Goal: Information Seeking & Learning: Understand process/instructions

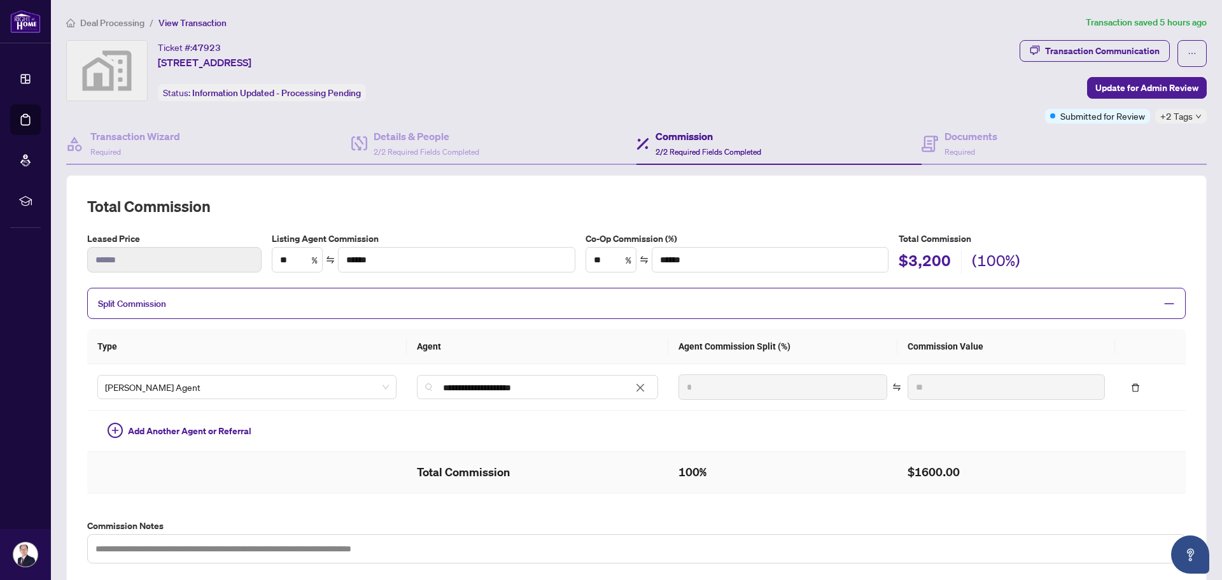
click at [262, 470] on td at bounding box center [246, 472] width 319 height 41
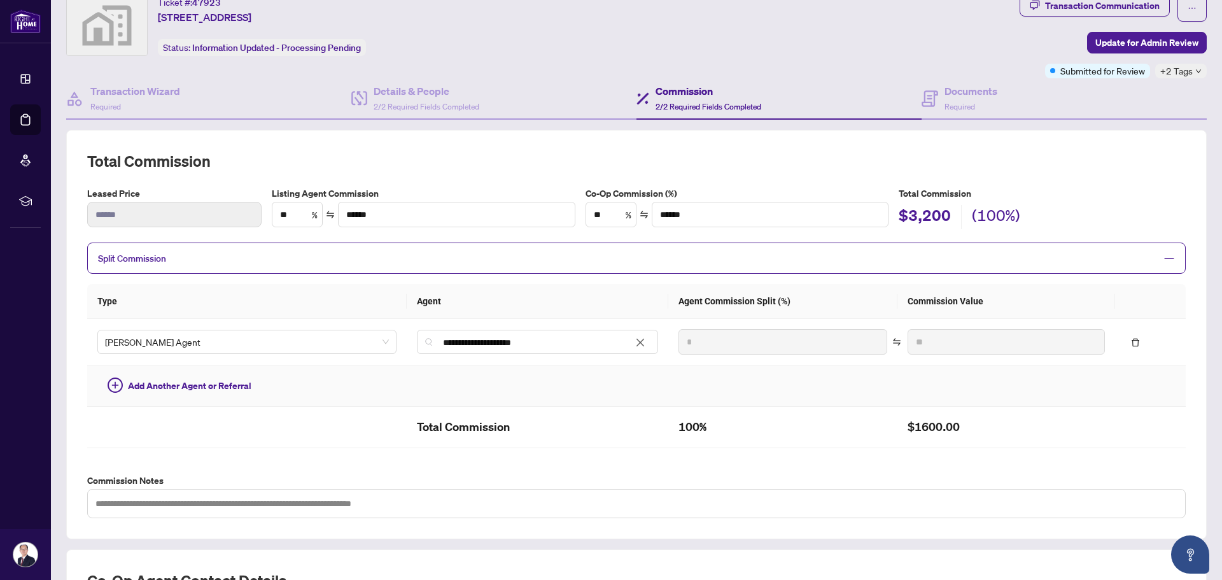
scroll to position [64, 0]
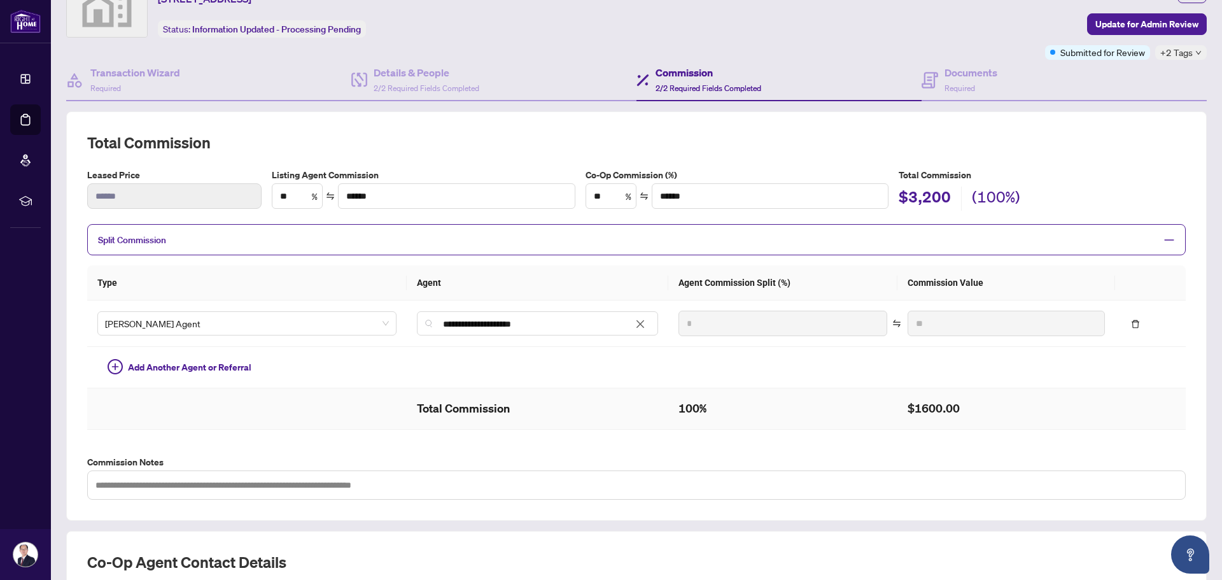
click at [276, 410] on td at bounding box center [246, 408] width 319 height 41
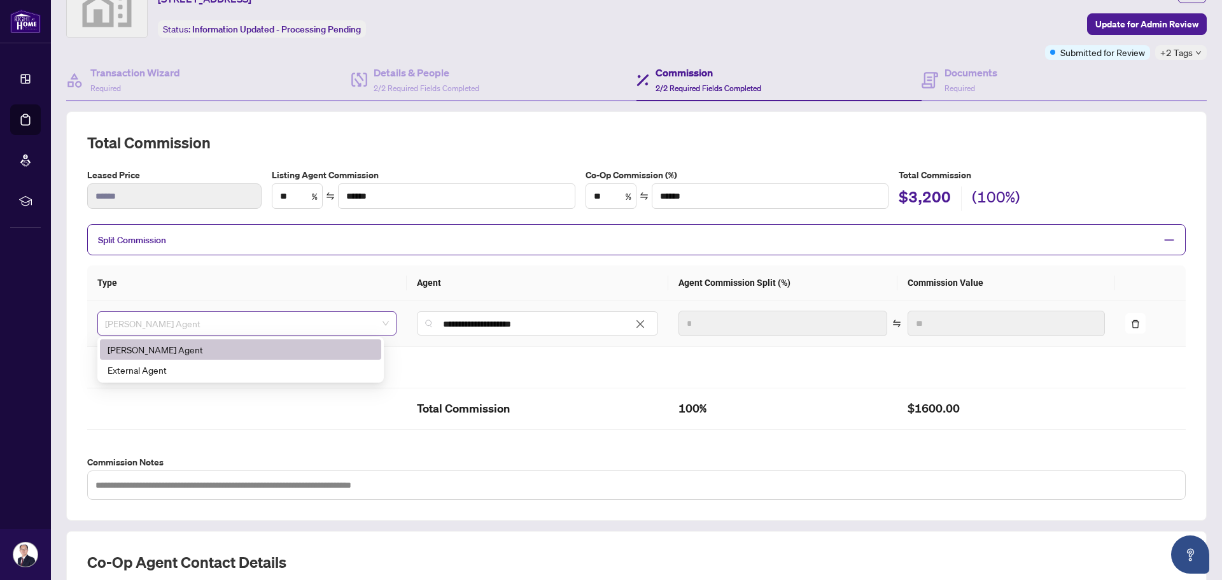
click at [273, 326] on span "[PERSON_NAME] Agent" at bounding box center [247, 323] width 284 height 19
click at [270, 365] on div "External Agent" at bounding box center [241, 370] width 266 height 14
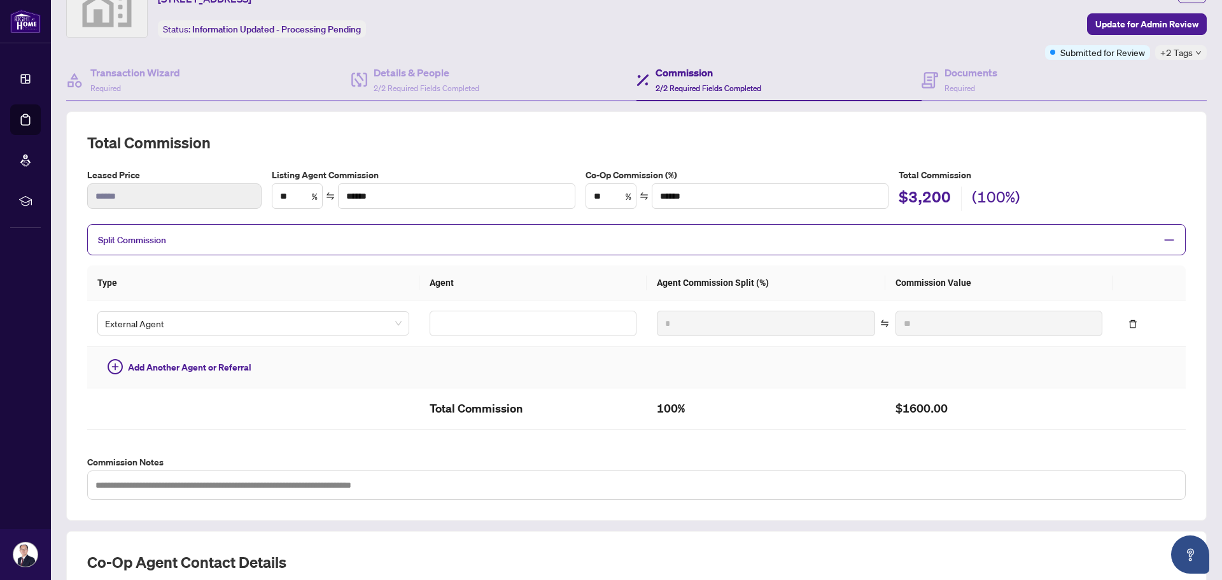
click at [278, 384] on td "Add Another Agent or Referral" at bounding box center [253, 367] width 332 height 41
click at [278, 395] on td at bounding box center [253, 408] width 332 height 41
click at [442, 324] on input "text" at bounding box center [533, 323] width 207 height 25
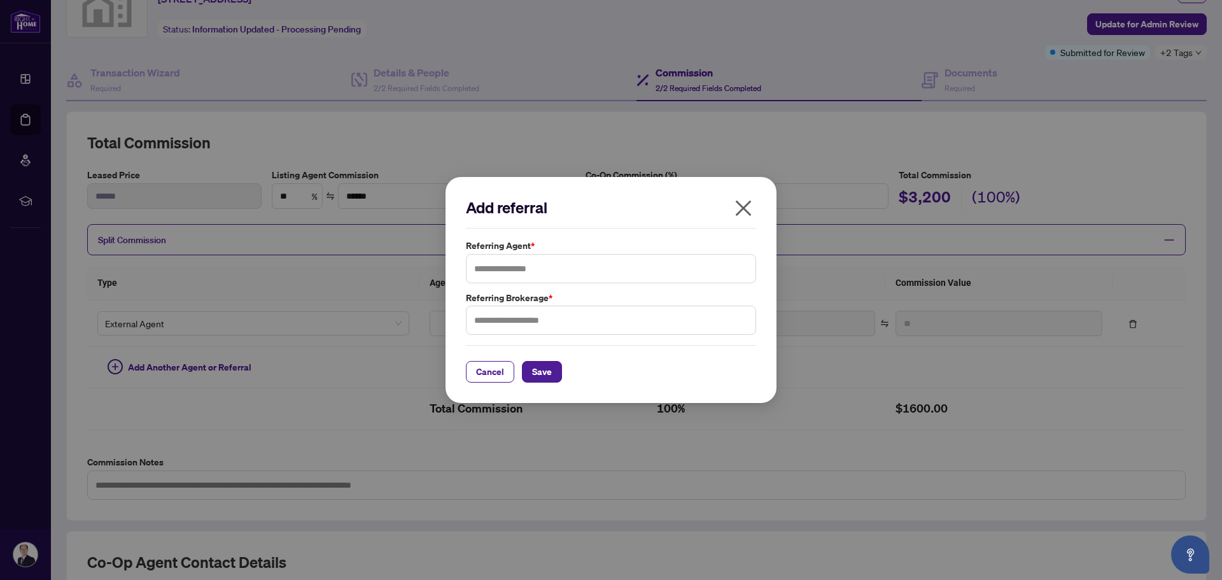
click at [738, 208] on icon "close" at bounding box center [743, 208] width 20 height 20
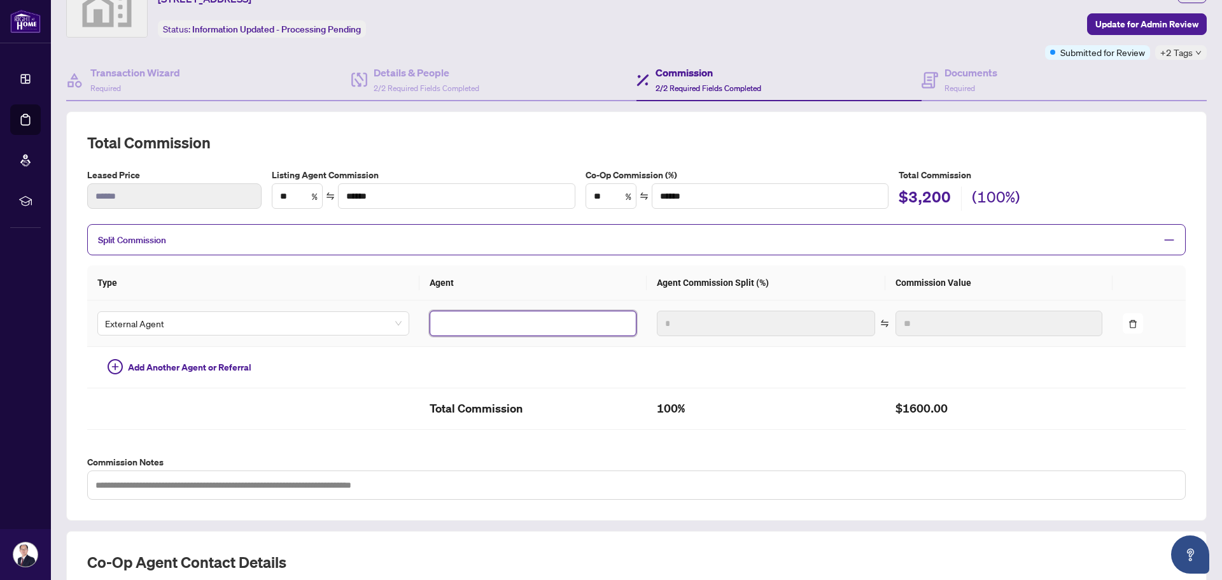
click at [468, 319] on input "text" at bounding box center [533, 323] width 207 height 25
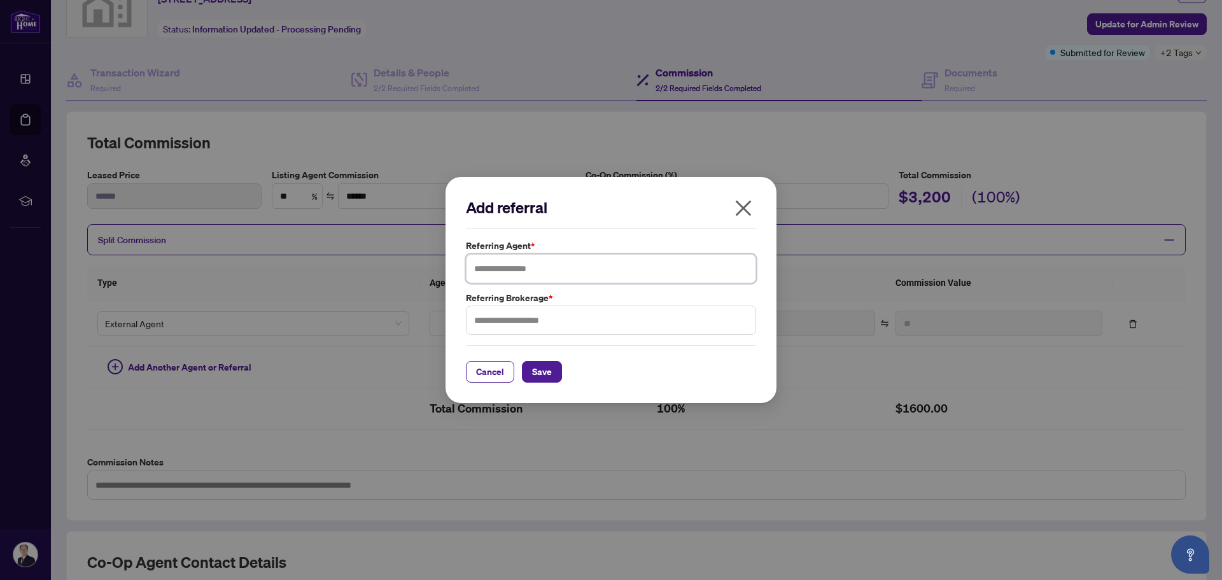
click at [514, 269] on input "text" at bounding box center [611, 268] width 290 height 29
click at [744, 211] on icon "close" at bounding box center [743, 208] width 20 height 20
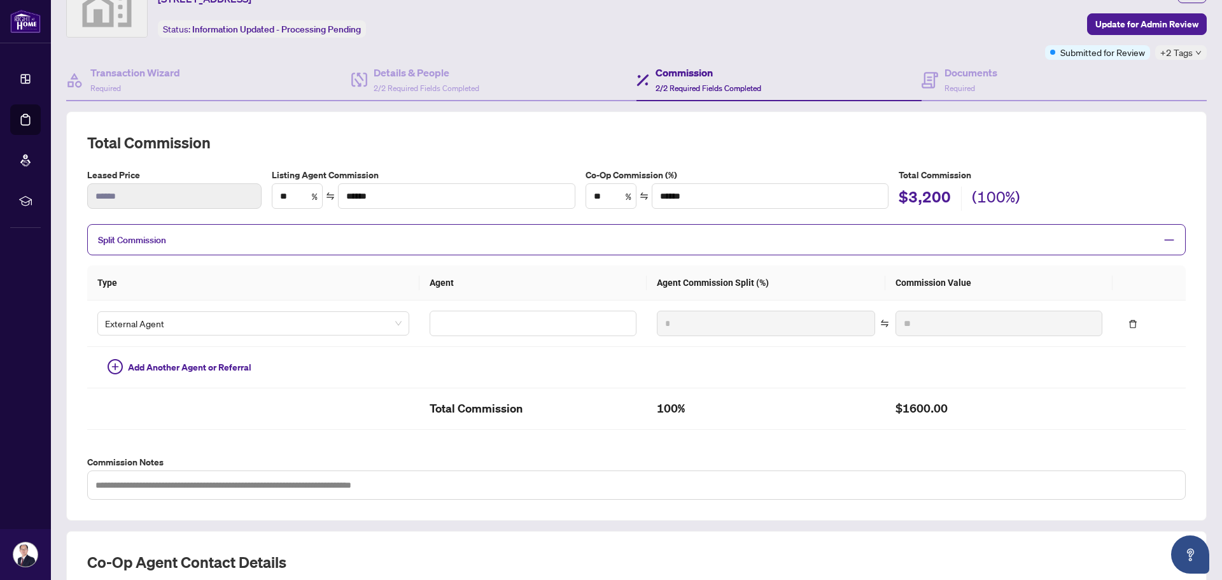
click at [531, 244] on span "Split Commission" at bounding box center [627, 239] width 1058 height 15
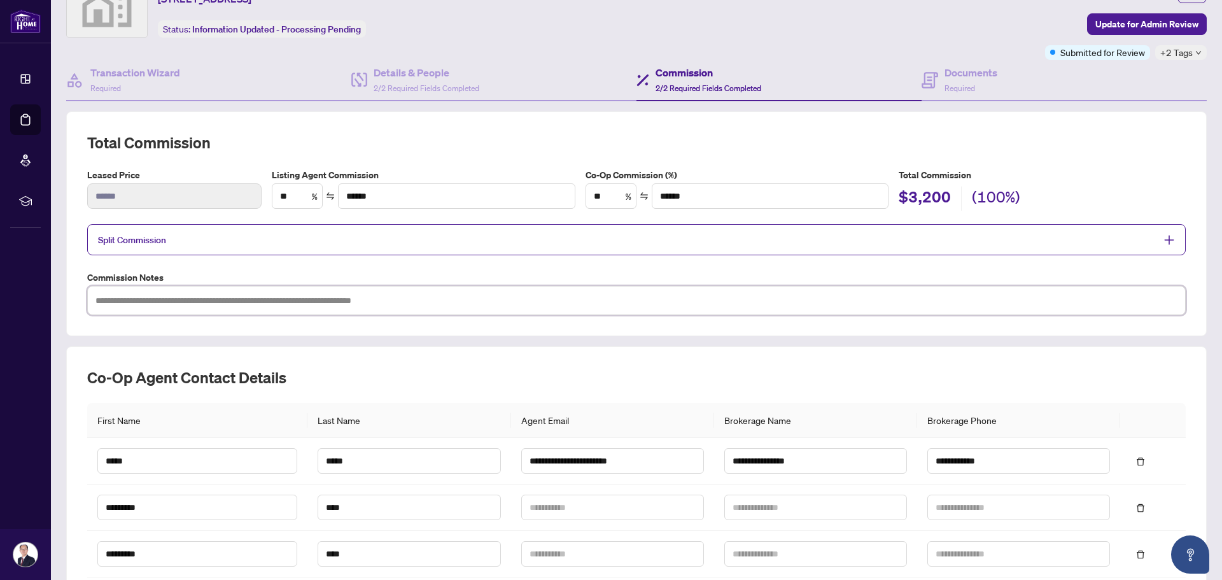
click at [311, 300] on textarea at bounding box center [636, 300] width 1098 height 29
click at [1163, 241] on icon "plus" at bounding box center [1168, 239] width 11 height 11
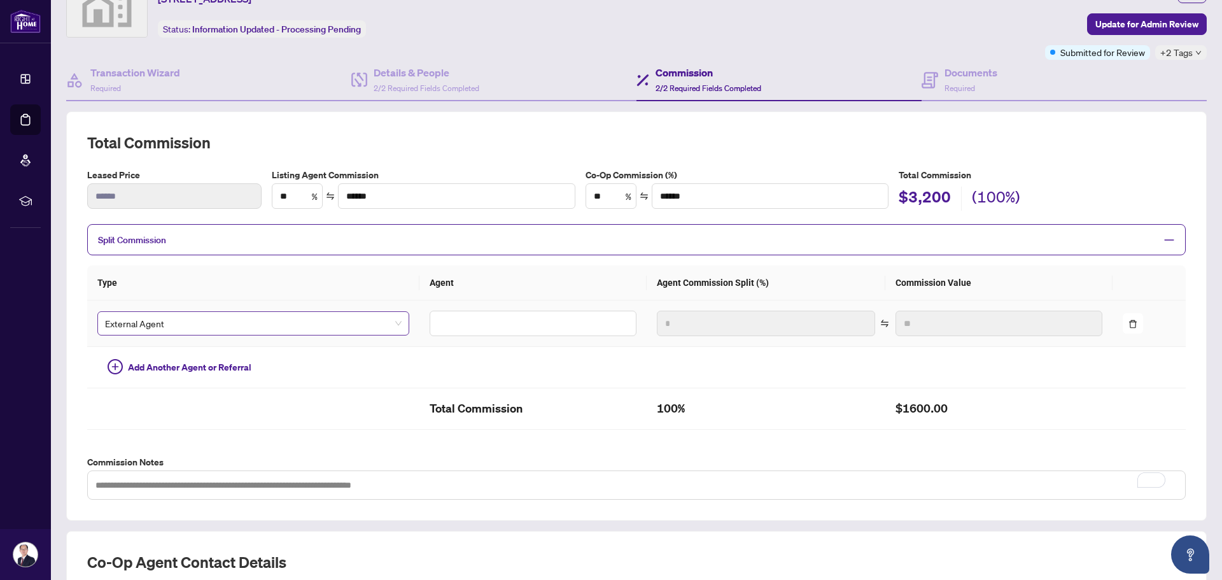
click at [265, 325] on span "External Agent" at bounding box center [253, 323] width 297 height 19
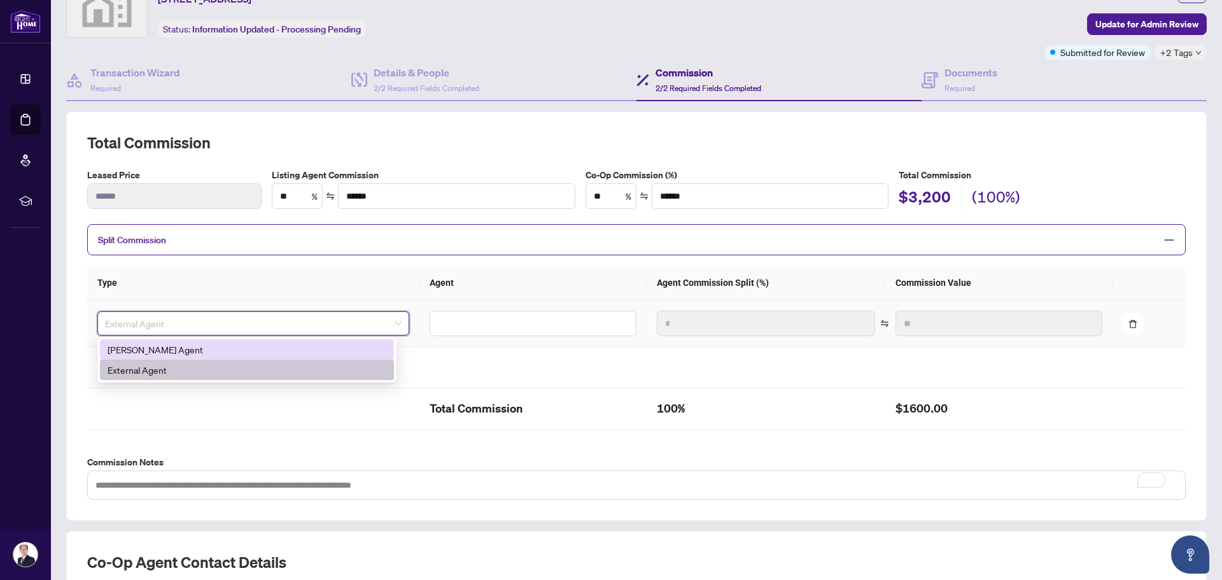
click at [252, 351] on div "[PERSON_NAME] Agent" at bounding box center [247, 349] width 279 height 14
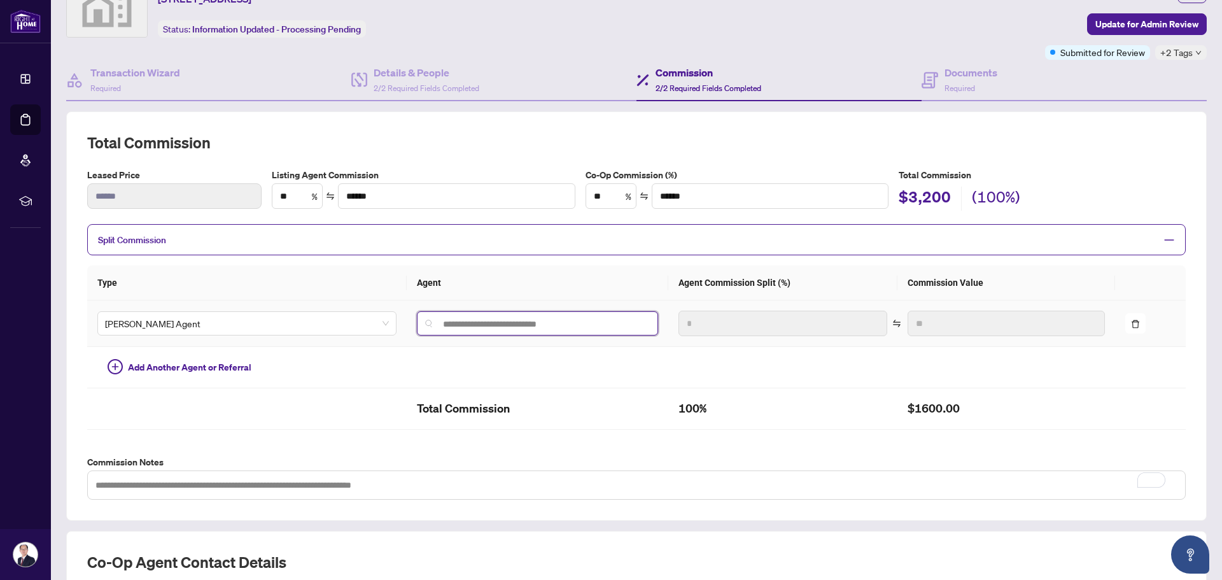
click at [451, 321] on input "search" at bounding box center [542, 324] width 215 height 10
type input "*********"
click at [249, 403] on td at bounding box center [246, 408] width 319 height 41
click at [211, 487] on textarea "To enrich screen reader interactions, please activate Accessibility in Grammarl…" at bounding box center [636, 484] width 1098 height 29
click at [1185, 554] on icon "Open asap" at bounding box center [1190, 555] width 16 height 16
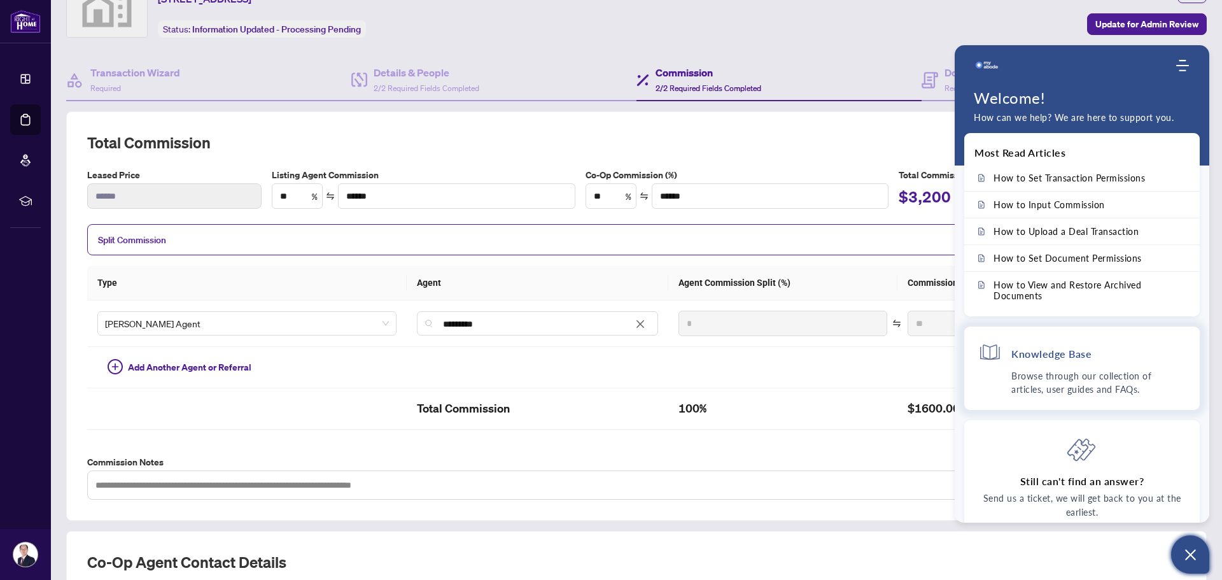
scroll to position [0, 0]
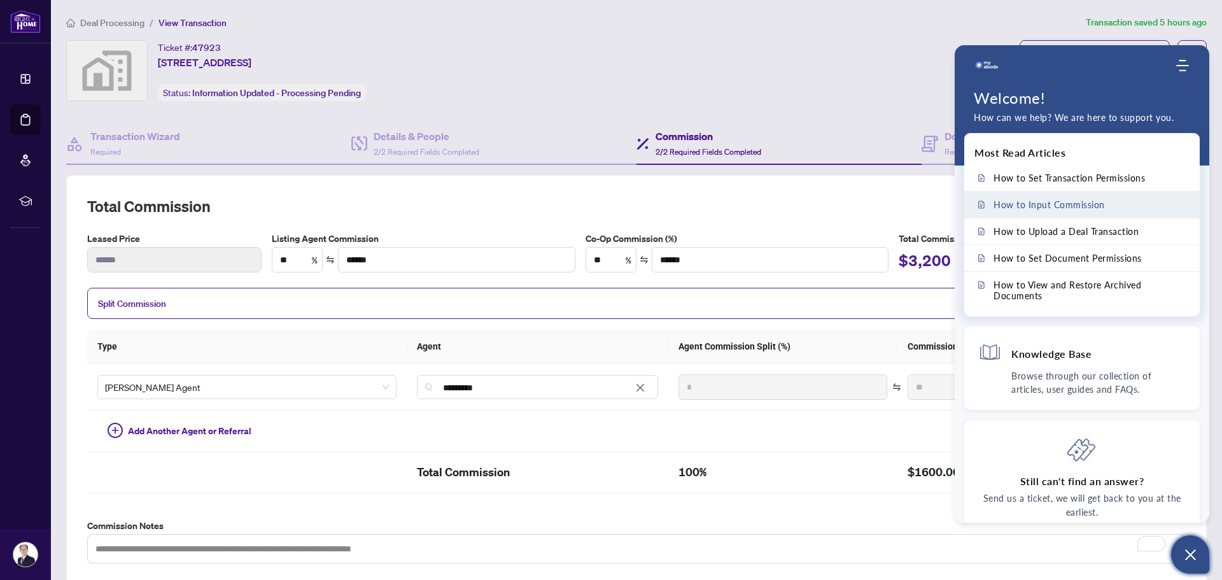
click at [1064, 202] on span "How to Input Commission" at bounding box center [1048, 204] width 111 height 11
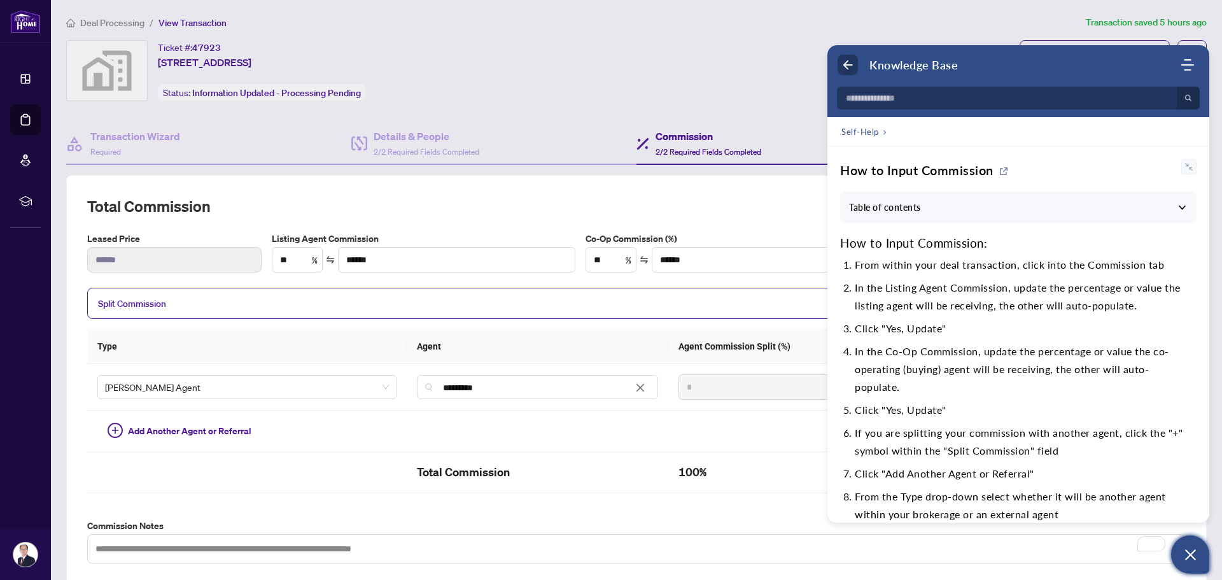
click at [851, 69] on icon "Back" at bounding box center [847, 65] width 13 height 13
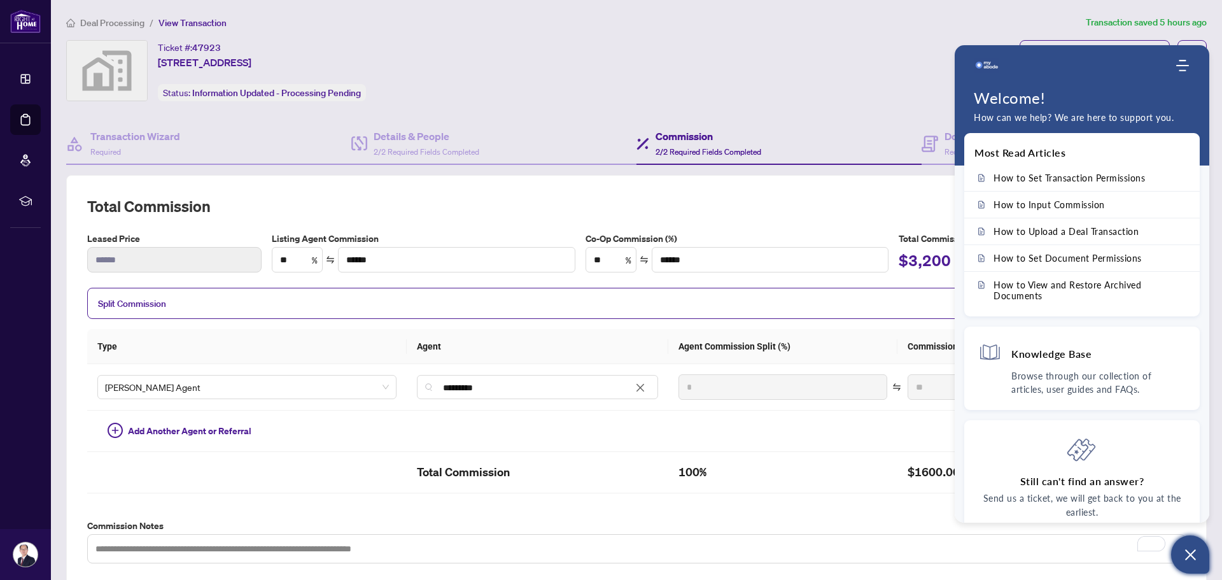
click at [1196, 551] on icon "Open asap" at bounding box center [1190, 555] width 16 height 16
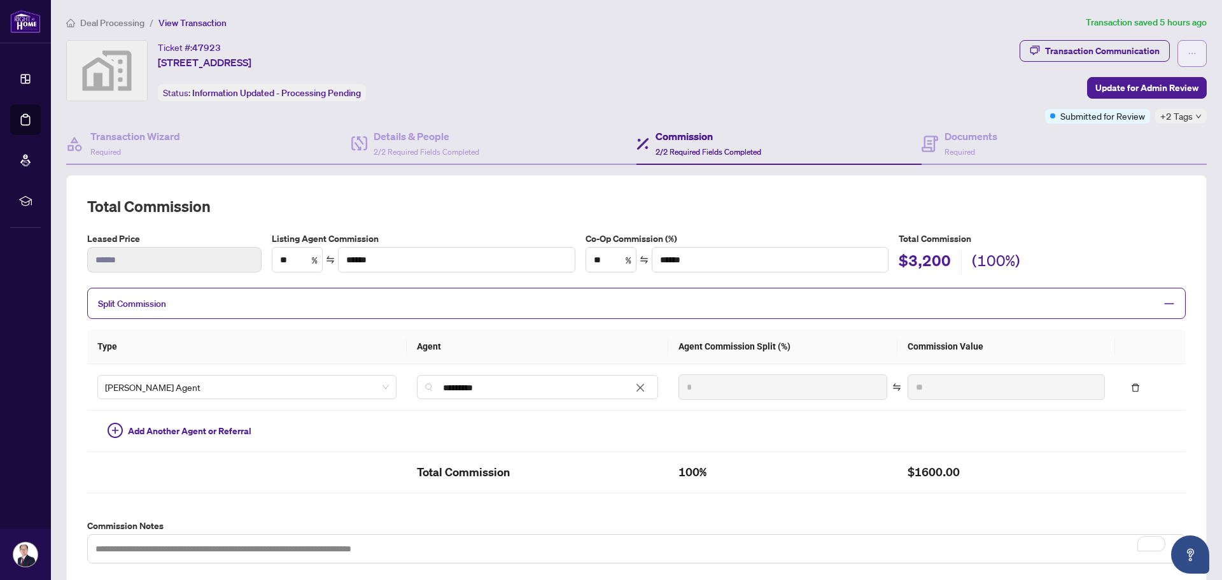
click at [1188, 53] on icon "ellipsis" at bounding box center [1192, 53] width 9 height 9
click at [1128, 144] on div "Documents Required" at bounding box center [1064, 143] width 285 height 41
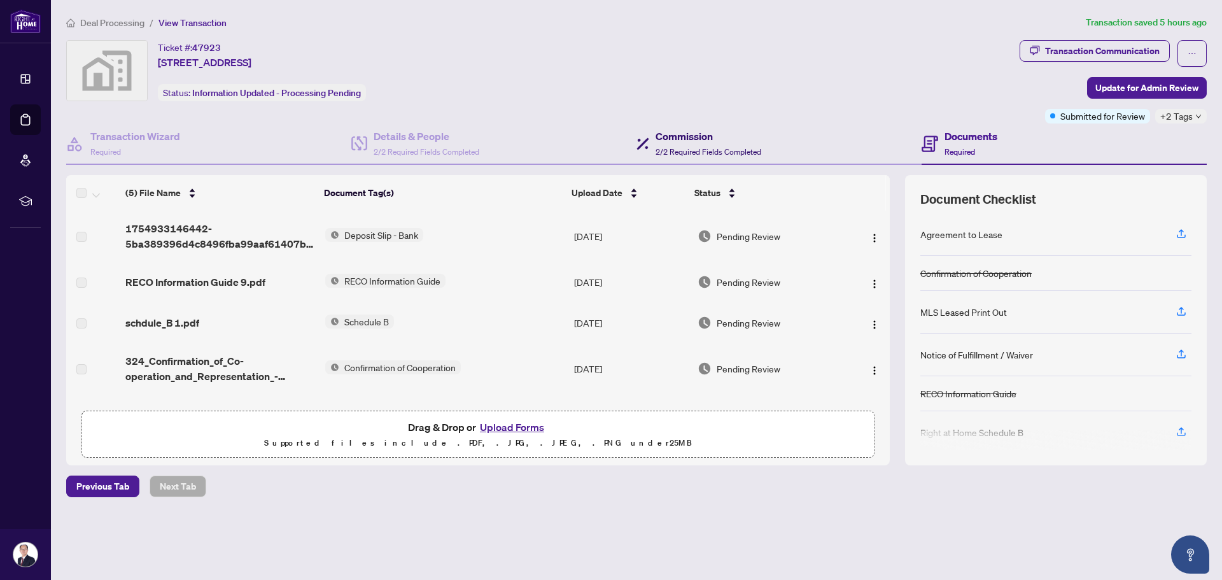
click at [699, 138] on h4 "Commission" at bounding box center [708, 136] width 106 height 15
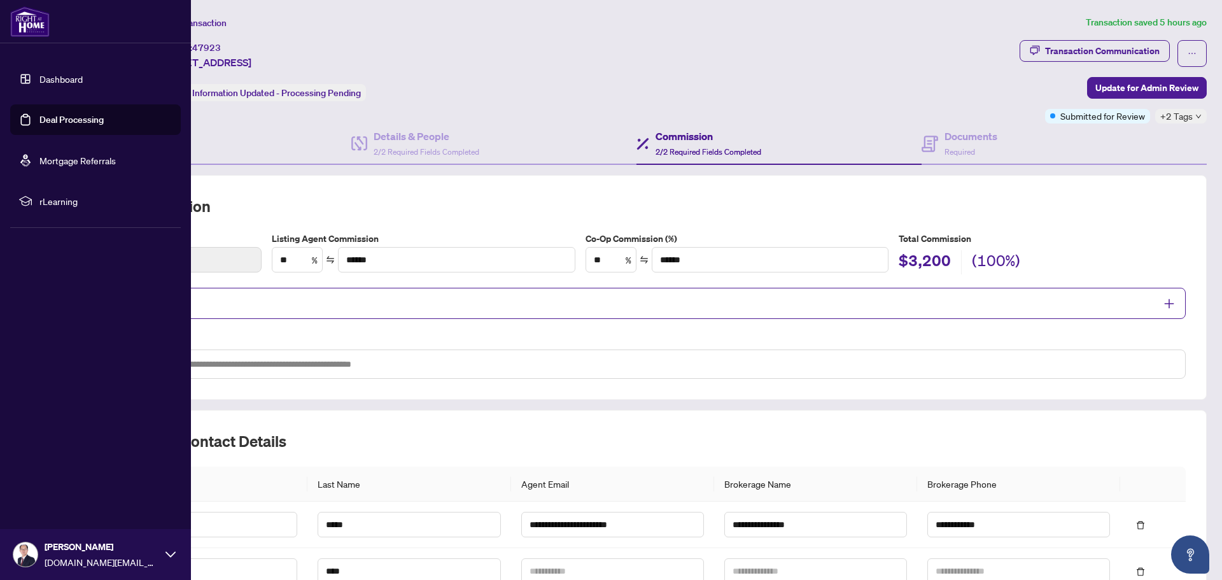
click at [56, 122] on link "Deal Processing" at bounding box center [71, 119] width 64 height 11
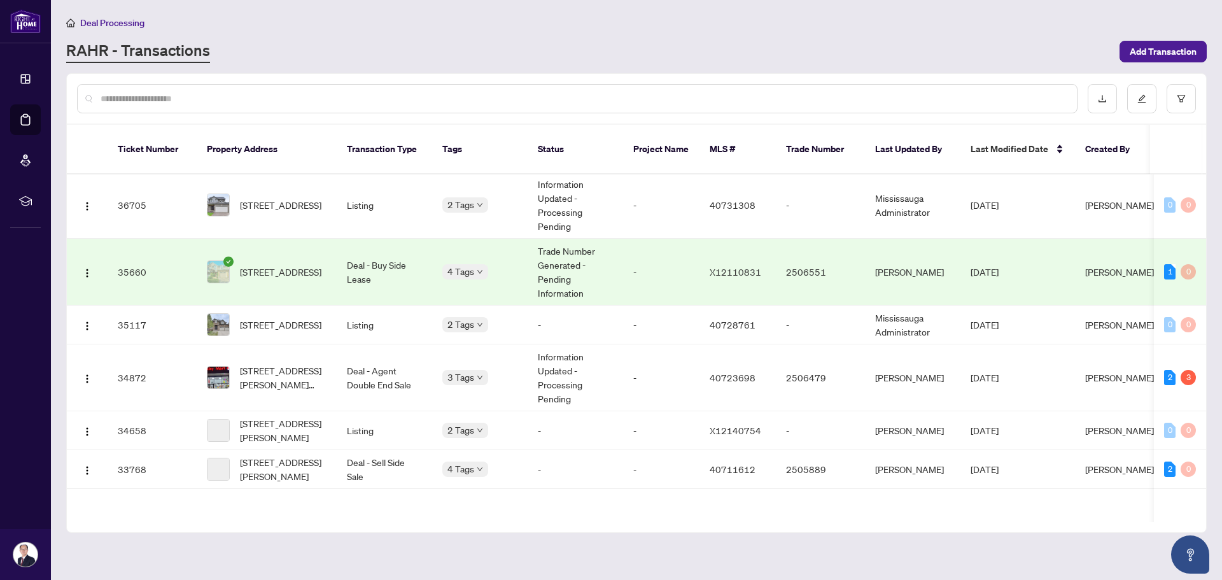
scroll to position [1482, 0]
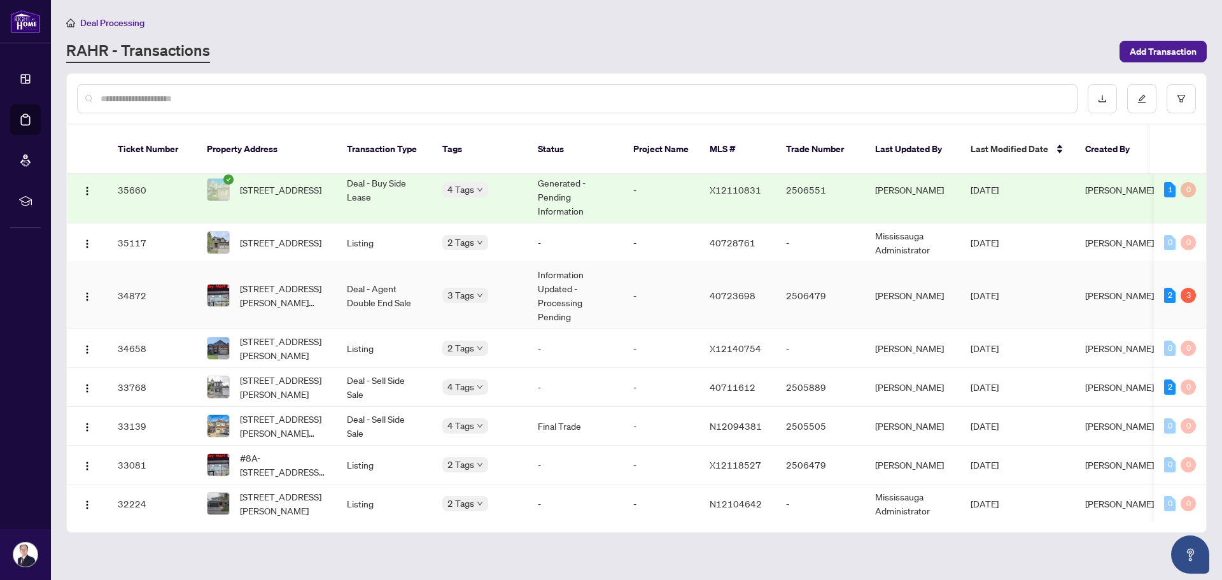
click at [355, 282] on td "Deal - Agent Double End Sale" at bounding box center [384, 295] width 95 height 67
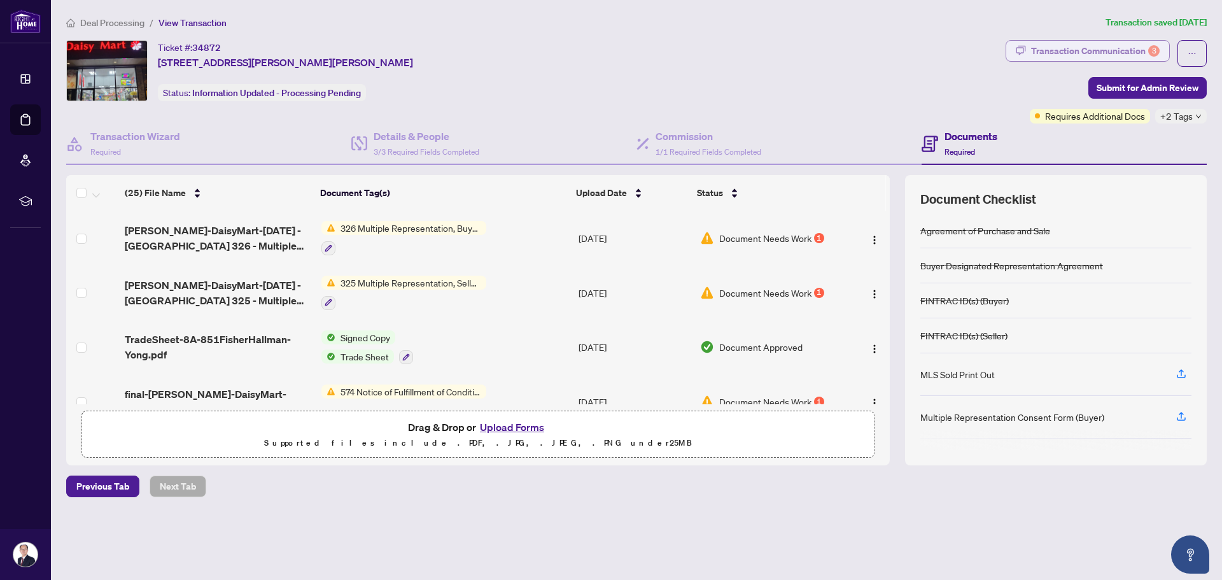
click at [1044, 48] on div "Transaction Communication 3" at bounding box center [1095, 51] width 129 height 20
type textarea "**********"
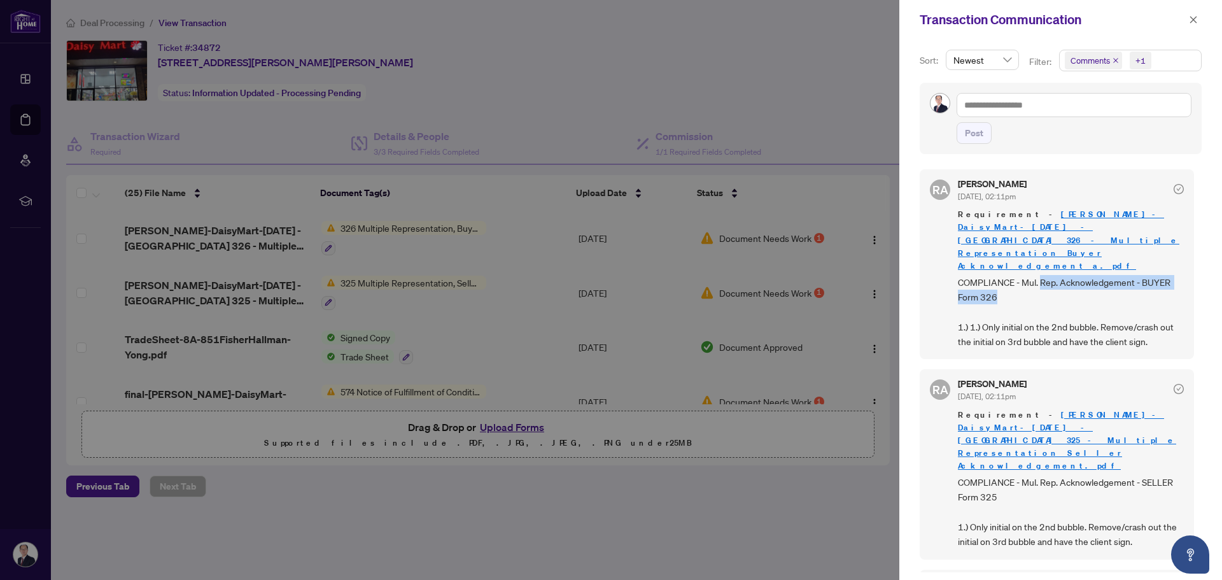
drag, startPoint x: 1039, startPoint y: 245, endPoint x: 1090, endPoint y: 258, distance: 51.9
click at [1090, 275] on span "COMPLIANCE - Mul. Rep. Acknowledgement - BUYER Form 326 1.) 1.) Only initial on…" at bounding box center [1071, 312] width 226 height 74
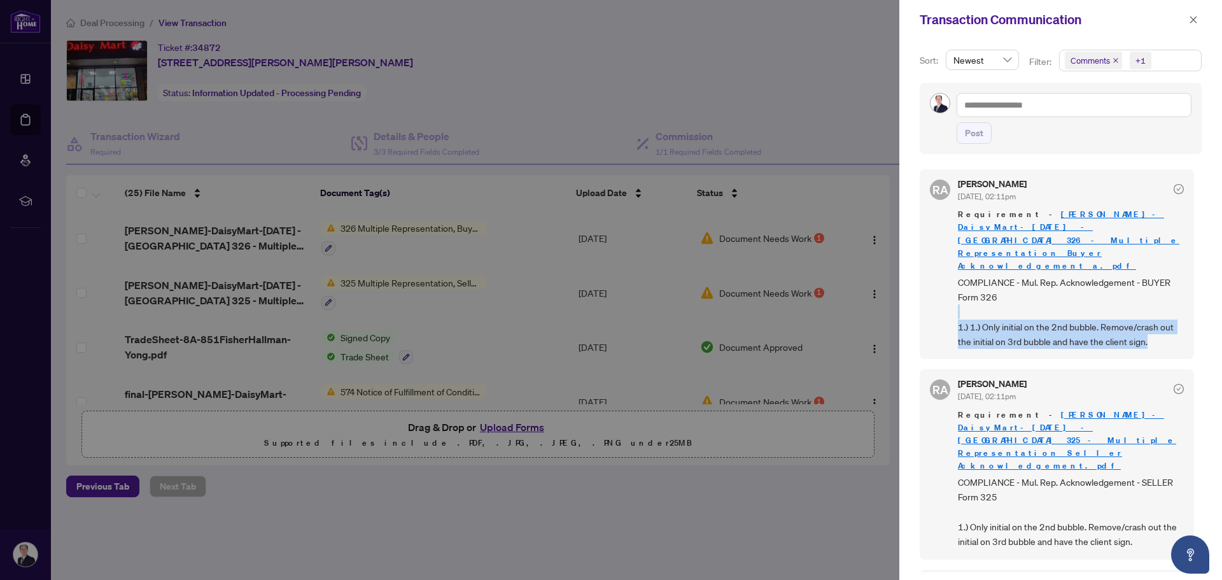
drag, startPoint x: 1023, startPoint y: 280, endPoint x: 1151, endPoint y: 316, distance: 132.3
click at [1151, 316] on div "[PERSON_NAME] [DATE], 02:11pm Requirement - [PERSON_NAME]-DaisyMart-[DATE] - [G…" at bounding box center [1057, 264] width 274 height 190
drag, startPoint x: 1151, startPoint y: 316, endPoint x: 953, endPoint y: 285, distance: 201.0
click at [953, 285] on div "[PERSON_NAME] [DATE], 02:11pm Requirement - [PERSON_NAME]-DaisyMart-[DATE] - [G…" at bounding box center [1057, 264] width 274 height 190
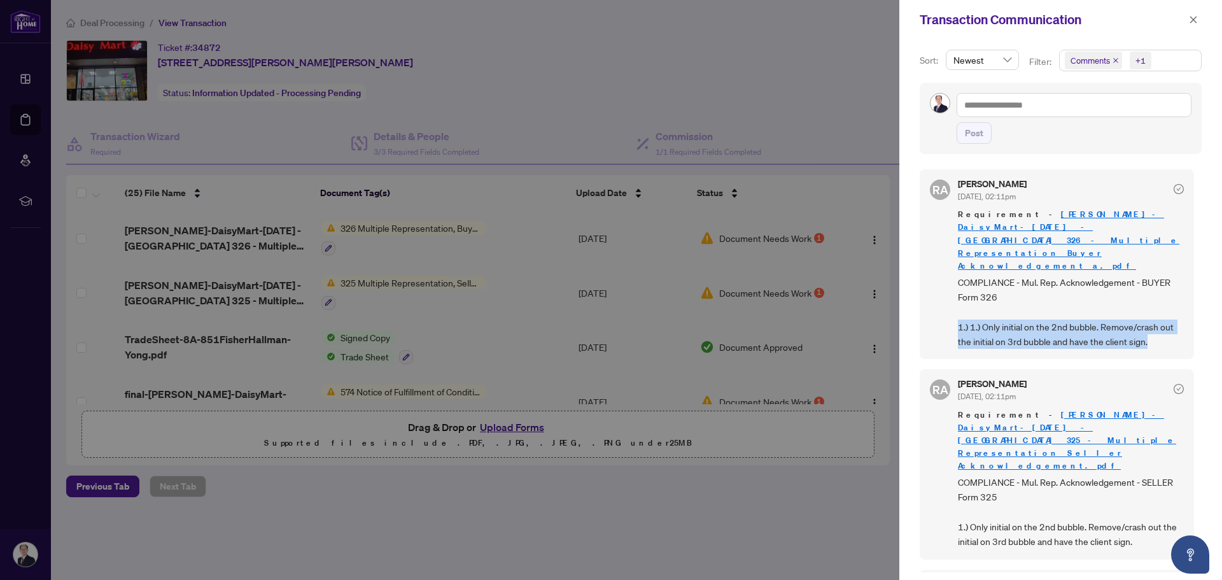
click at [952, 283] on div "[PERSON_NAME] [DATE], 02:11pm Requirement - [PERSON_NAME]-DaisyMart-[DATE] - [G…" at bounding box center [1057, 264] width 274 height 190
drag, startPoint x: 952, startPoint y: 283, endPoint x: 1111, endPoint y: 310, distance: 160.7
click at [1111, 310] on div "[PERSON_NAME] [DATE], 02:11pm Requirement - [PERSON_NAME]-DaisyMart-[DATE] - [G…" at bounding box center [1057, 264] width 274 height 190
click at [1110, 313] on div "[PERSON_NAME] [DATE], 02:11pm Requirement - [PERSON_NAME]-DaisyMart-[DATE] - [G…" at bounding box center [1057, 264] width 274 height 190
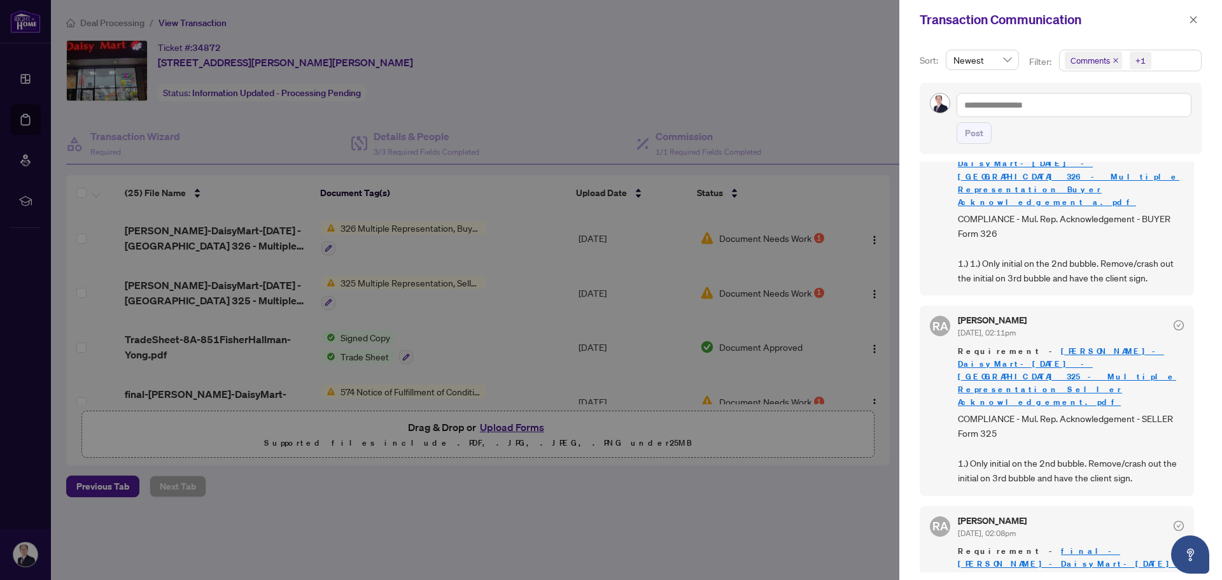
scroll to position [127, 0]
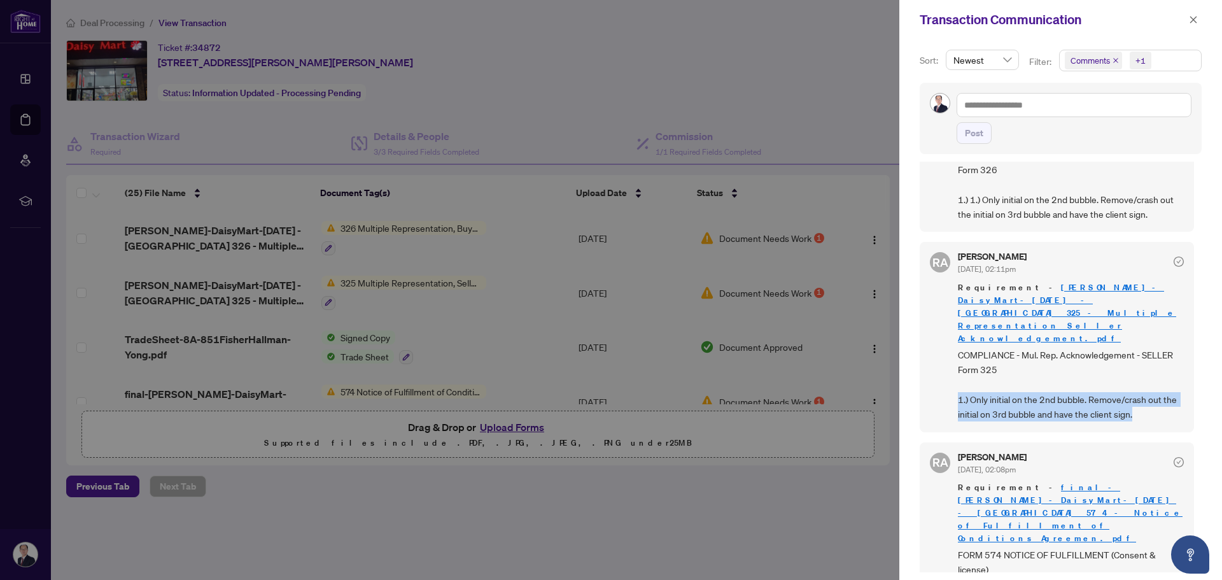
drag, startPoint x: 959, startPoint y: 319, endPoint x: 1149, endPoint y: 347, distance: 192.3
click at [1149, 347] on div "[PERSON_NAME] [DATE], 02:11pm Requirement - [PERSON_NAME]-DaisyMart-[DATE] - [G…" at bounding box center [1057, 337] width 274 height 190
click at [1150, 347] on div "[PERSON_NAME] [DATE], 02:11pm Requirement - [PERSON_NAME]-DaisyMart-[DATE] - [G…" at bounding box center [1057, 337] width 274 height 190
drag, startPoint x: 1151, startPoint y: 347, endPoint x: 958, endPoint y: 319, distance: 194.2
click at [958, 319] on div "[PERSON_NAME] [DATE], 02:11pm Requirement - [PERSON_NAME]-DaisyMart-[DATE] - [G…" at bounding box center [1057, 337] width 274 height 190
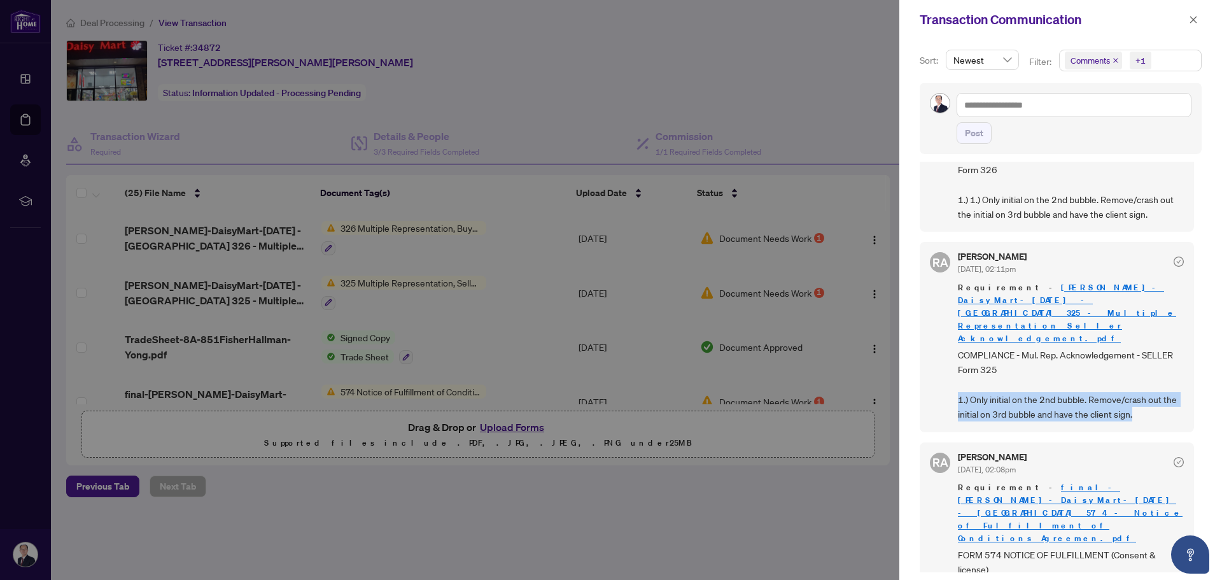
click at [958, 347] on span "COMPLIANCE - Mul. Rep. Acknowledgement - SELLER Form 325 1.) Only initial on th…" at bounding box center [1071, 384] width 226 height 74
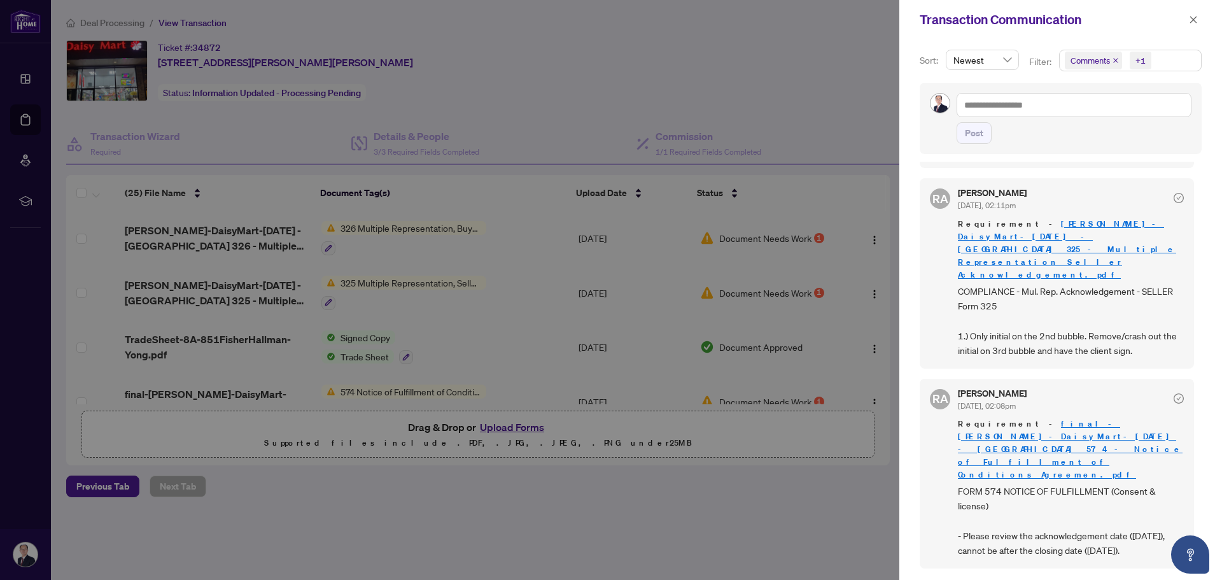
scroll to position [255, 0]
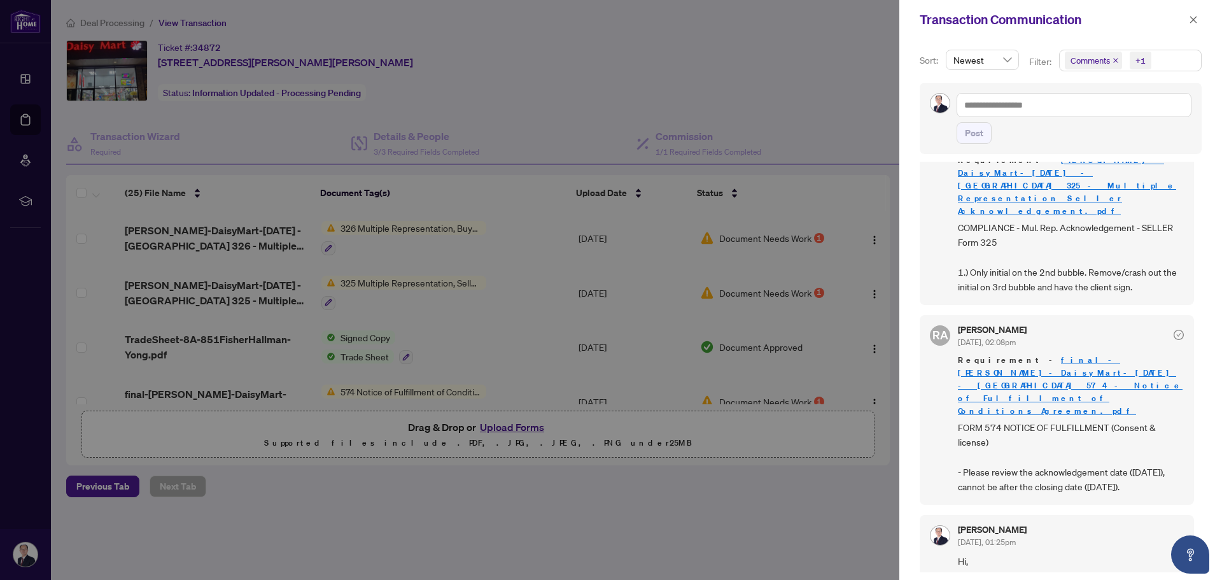
drag, startPoint x: 960, startPoint y: 351, endPoint x: 1007, endPoint y: 389, distance: 60.5
click at [1007, 420] on span "FORM 574 NOTICE OF FULFILLMENT (Consent & license) - Please review the acknowle…" at bounding box center [1071, 457] width 226 height 74
drag, startPoint x: 1007, startPoint y: 389, endPoint x: 941, endPoint y: 357, distance: 73.7
click at [941, 357] on div "[PERSON_NAME] [DATE], 02:08pm Requirement - final-[PERSON_NAME]-DaisyMart-[DATE…" at bounding box center [1057, 410] width 274 height 190
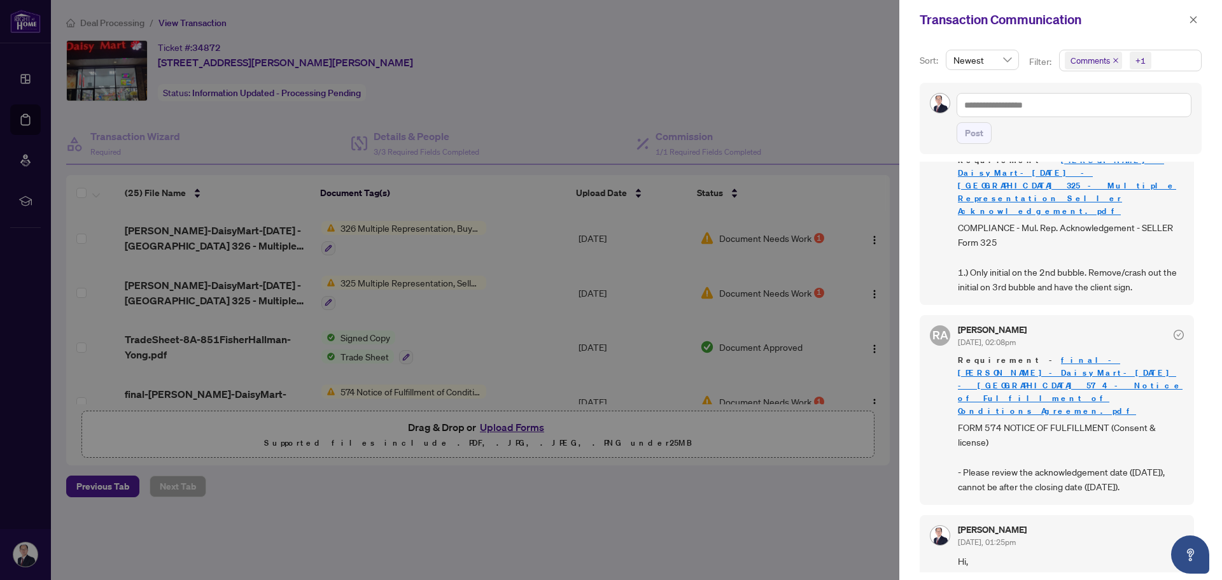
click at [942, 351] on div "[PERSON_NAME] [DATE], 02:08pm Requirement - final-[PERSON_NAME]-DaisyMart-[DATE…" at bounding box center [1057, 410] width 274 height 190
drag, startPoint x: 942, startPoint y: 351, endPoint x: 1016, endPoint y: 394, distance: 85.3
click at [1016, 394] on div "[PERSON_NAME] [DATE], 02:08pm Requirement - final-[PERSON_NAME]-DaisyMart-[DATE…" at bounding box center [1057, 410] width 274 height 190
click at [1006, 420] on span "FORM 574 NOTICE OF FULFILLMENT (Consent & license) - Please review the acknowle…" at bounding box center [1071, 457] width 226 height 74
drag, startPoint x: 1023, startPoint y: 390, endPoint x: 920, endPoint y: 354, distance: 109.7
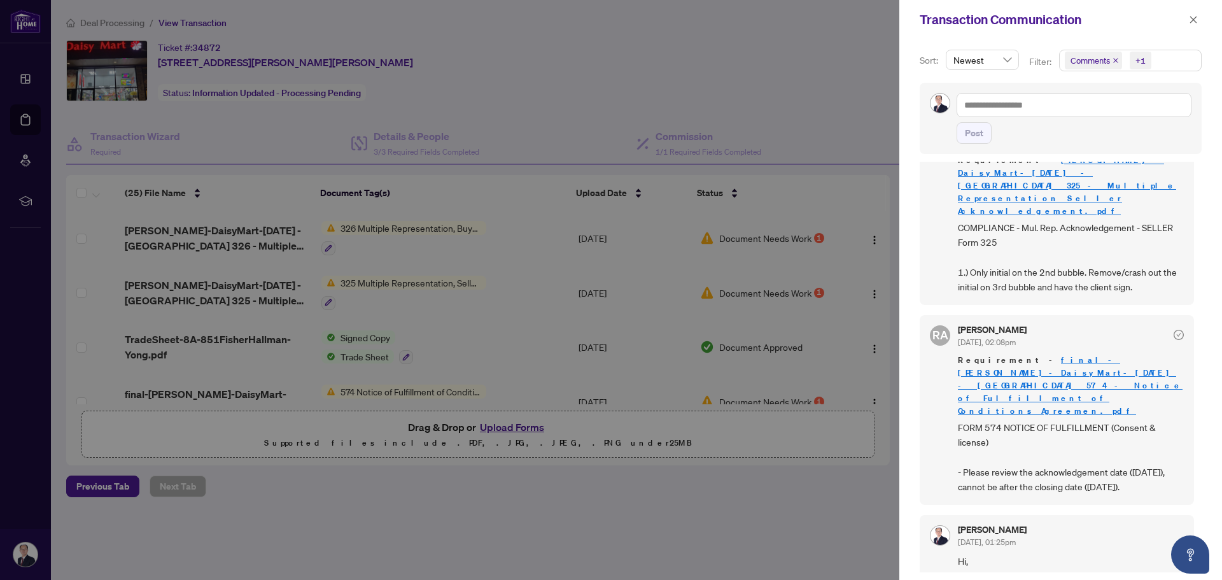
click at [920, 354] on div "[PERSON_NAME] [DATE], 02:08pm Requirement - final-[PERSON_NAME]-DaisyMart-[DATE…" at bounding box center [1057, 410] width 274 height 190
click at [927, 351] on div "[PERSON_NAME] [DATE], 02:08pm Requirement - final-[PERSON_NAME]-DaisyMart-[DATE…" at bounding box center [1057, 410] width 274 height 190
drag, startPoint x: 937, startPoint y: 349, endPoint x: 1008, endPoint y: 386, distance: 79.7
click at [1008, 386] on div "[PERSON_NAME] [DATE], 02:08pm Requirement - final-[PERSON_NAME]-DaisyMart-[DATE…" at bounding box center [1057, 410] width 274 height 190
click at [1008, 420] on span "FORM 574 NOTICE OF FULFILLMENT (Consent & license) - Please review the acknowle…" at bounding box center [1071, 457] width 226 height 74
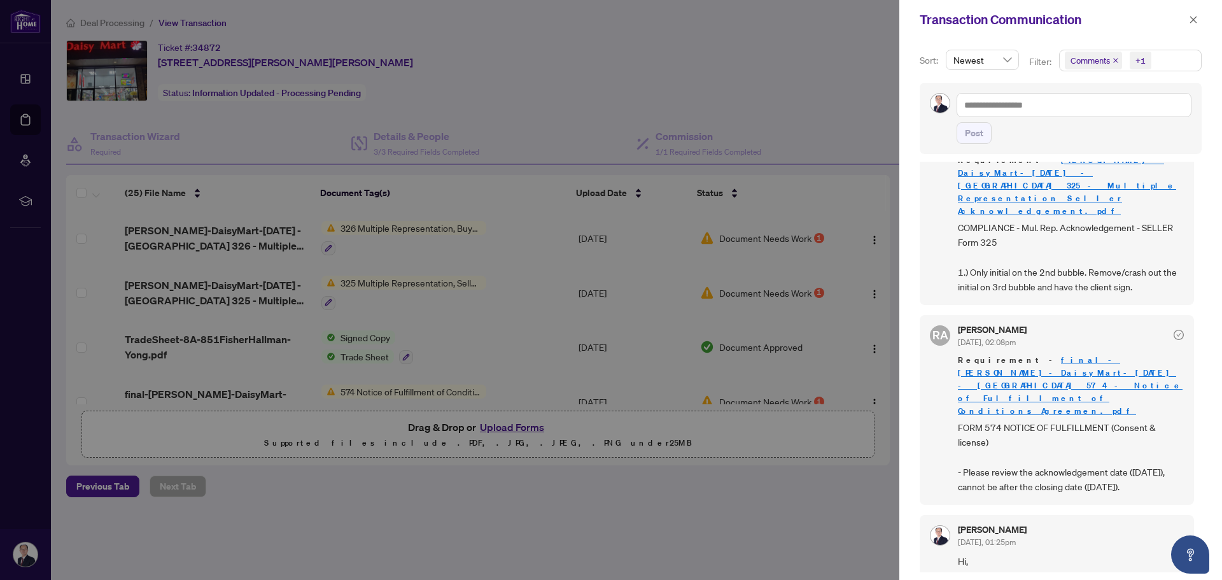
drag, startPoint x: 1015, startPoint y: 387, endPoint x: 953, endPoint y: 354, distance: 70.3
click at [953, 354] on div "[PERSON_NAME] [DATE], 02:08pm Requirement - final-[PERSON_NAME]-DaisyMart-[DATE…" at bounding box center [1057, 410] width 274 height 190
click at [942, 337] on div "[PERSON_NAME] [DATE], 02:08pm Requirement - final-[PERSON_NAME]-DaisyMart-[DATE…" at bounding box center [1057, 410] width 274 height 190
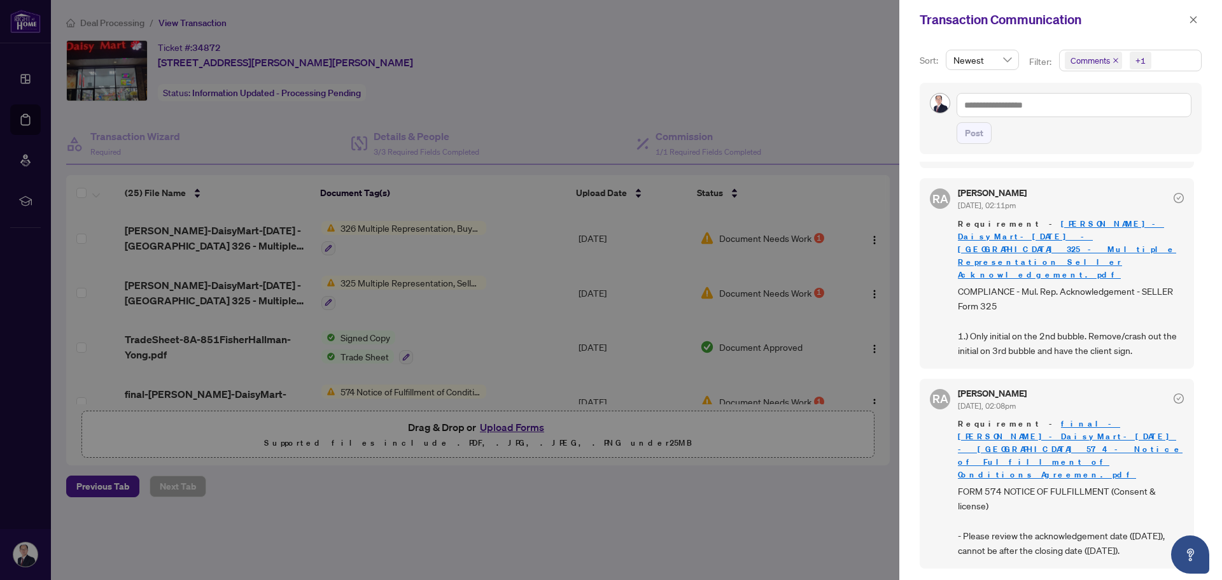
scroll to position [127, 0]
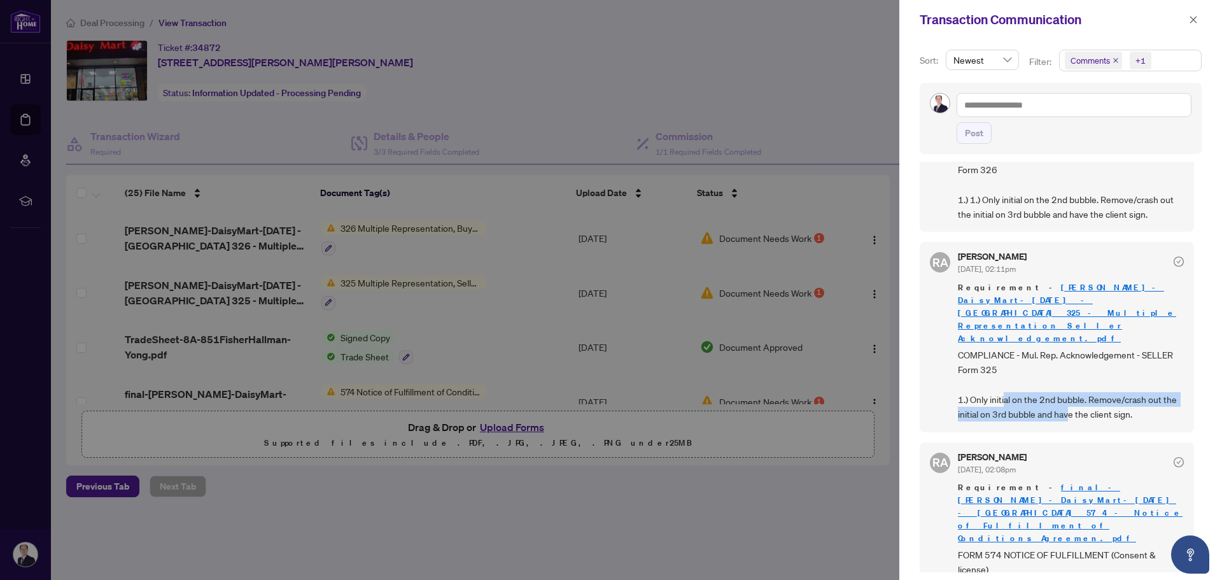
drag, startPoint x: 1004, startPoint y: 316, endPoint x: 1069, endPoint y: 330, distance: 66.4
click at [1069, 347] on span "COMPLIANCE - Mul. Rep. Acknowledgement - SELLER Form 325 1.) Only initial on th…" at bounding box center [1071, 384] width 226 height 74
drag, startPoint x: 969, startPoint y: 326, endPoint x: 1141, endPoint y: 341, distance: 173.1
click at [1141, 347] on span "COMPLIANCE - Mul. Rep. Acknowledgement - SELLER Form 325 1.) Only initial on th…" at bounding box center [1071, 384] width 226 height 74
click at [979, 353] on div "[PERSON_NAME] [DATE], 02:11pm Requirement - [PERSON_NAME]-DaisyMart-[DATE] - [G…" at bounding box center [1057, 337] width 274 height 190
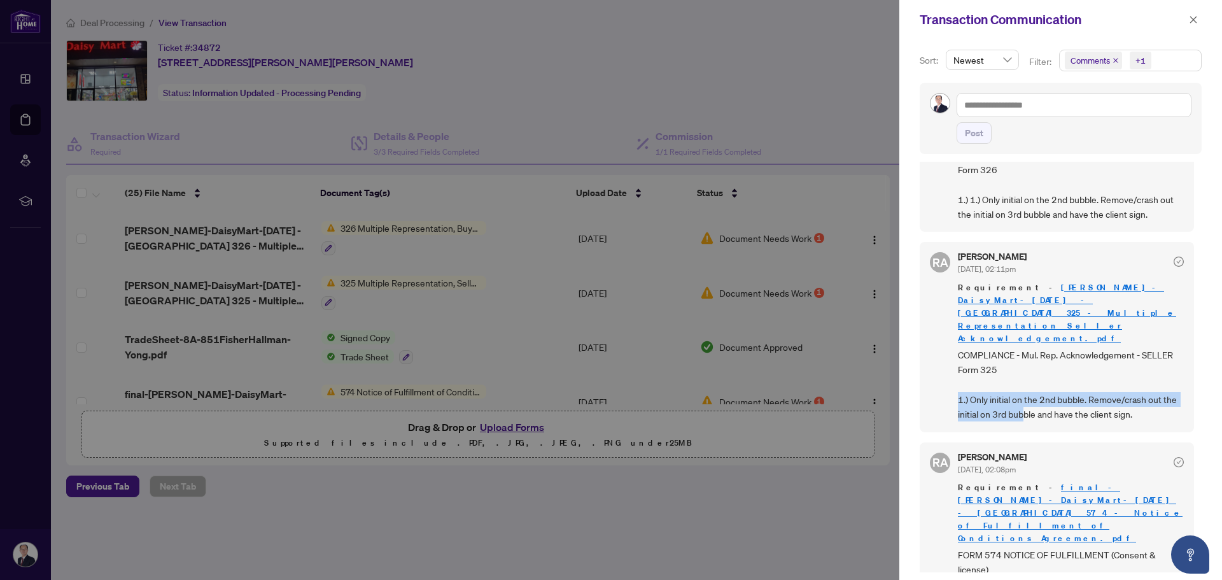
drag, startPoint x: 952, startPoint y: 321, endPoint x: 1025, endPoint y: 347, distance: 77.9
click at [1025, 347] on div "[PERSON_NAME] [DATE], 02:11pm Requirement - [PERSON_NAME]-DaisyMart-[DATE] - [G…" at bounding box center [1057, 337] width 274 height 190
click at [654, 83] on div at bounding box center [611, 290] width 1222 height 580
drag, startPoint x: 971, startPoint y: 317, endPoint x: 1153, endPoint y: 339, distance: 183.3
click at [1153, 347] on span "COMPLIANCE - Mul. Rep. Acknowledgement - SELLER Form 325 1.) Only initial on th…" at bounding box center [1071, 384] width 226 height 74
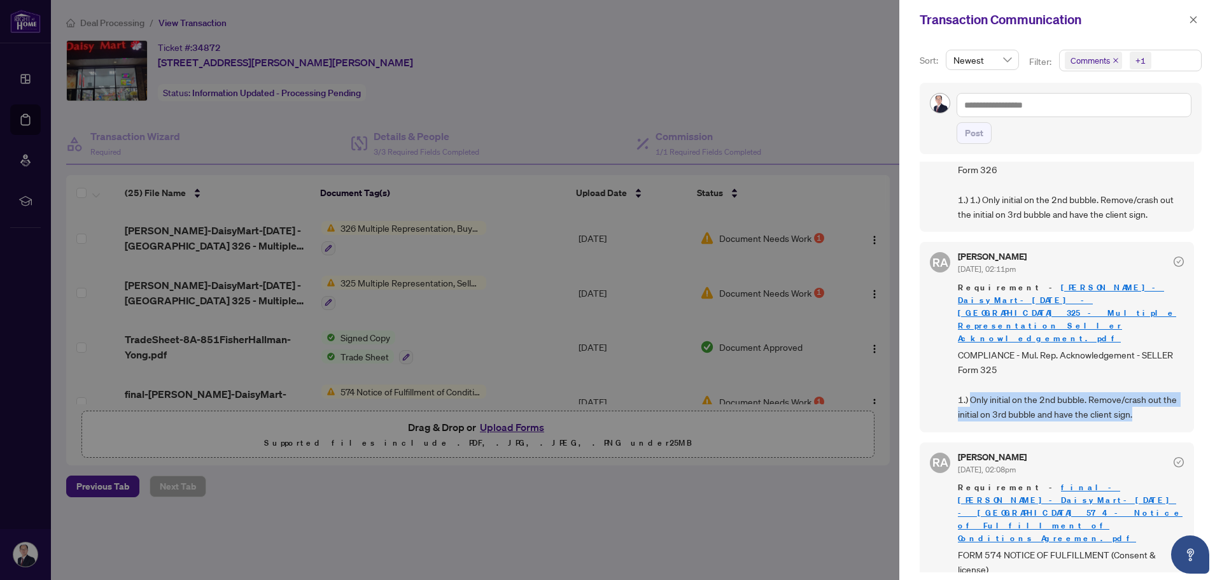
click at [1154, 347] on span "COMPLIANCE - Mul. Rep. Acknowledgement - SELLER Form 325 1.) Only initial on th…" at bounding box center [1071, 384] width 226 height 74
drag, startPoint x: 1155, startPoint y: 339, endPoint x: 956, endPoint y: 323, distance: 199.8
click at [956, 323] on div "[PERSON_NAME] [DATE], 02:11pm Requirement - [PERSON_NAME]-DaisyMart-[DATE] - [G…" at bounding box center [1057, 337] width 274 height 190
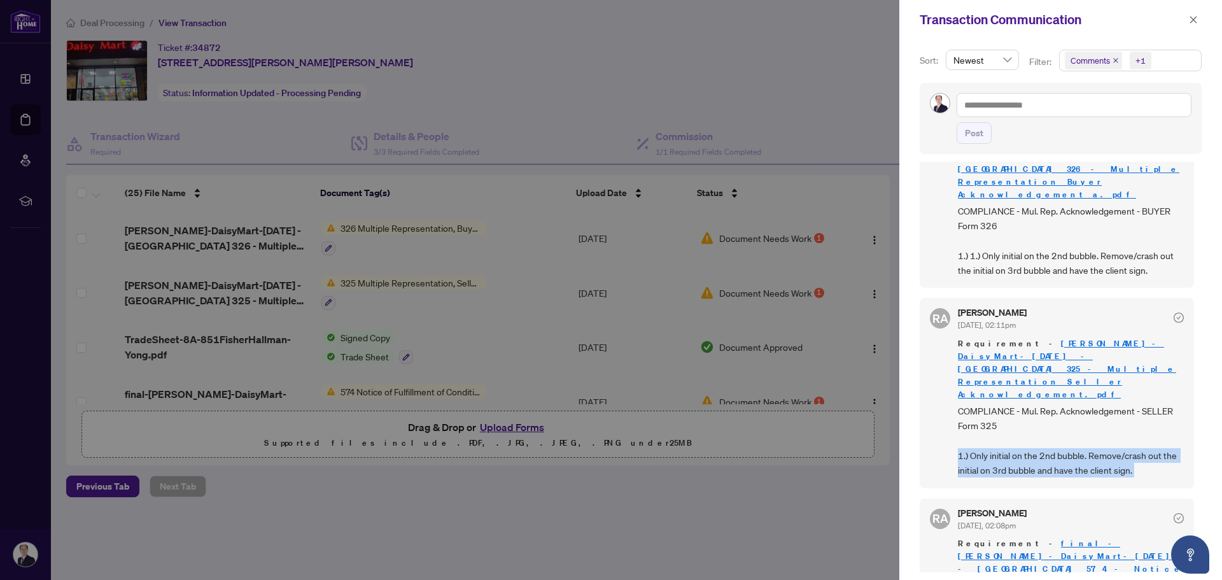
scroll to position [0, 0]
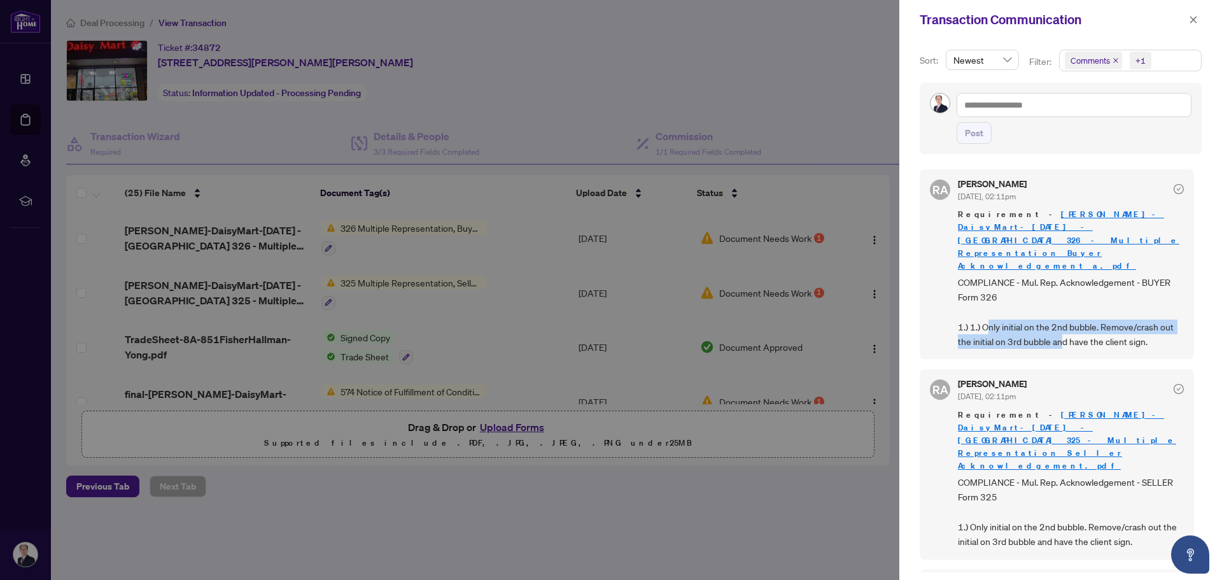
drag, startPoint x: 987, startPoint y: 284, endPoint x: 1061, endPoint y: 304, distance: 76.6
click at [1061, 304] on span "COMPLIANCE - Mul. Rep. Acknowledgement - BUYER Form 326 1.) 1.) Only initial on…" at bounding box center [1071, 312] width 226 height 74
click at [1197, 21] on icon "close" at bounding box center [1193, 19] width 9 height 9
